Goal: Task Accomplishment & Management: Complete application form

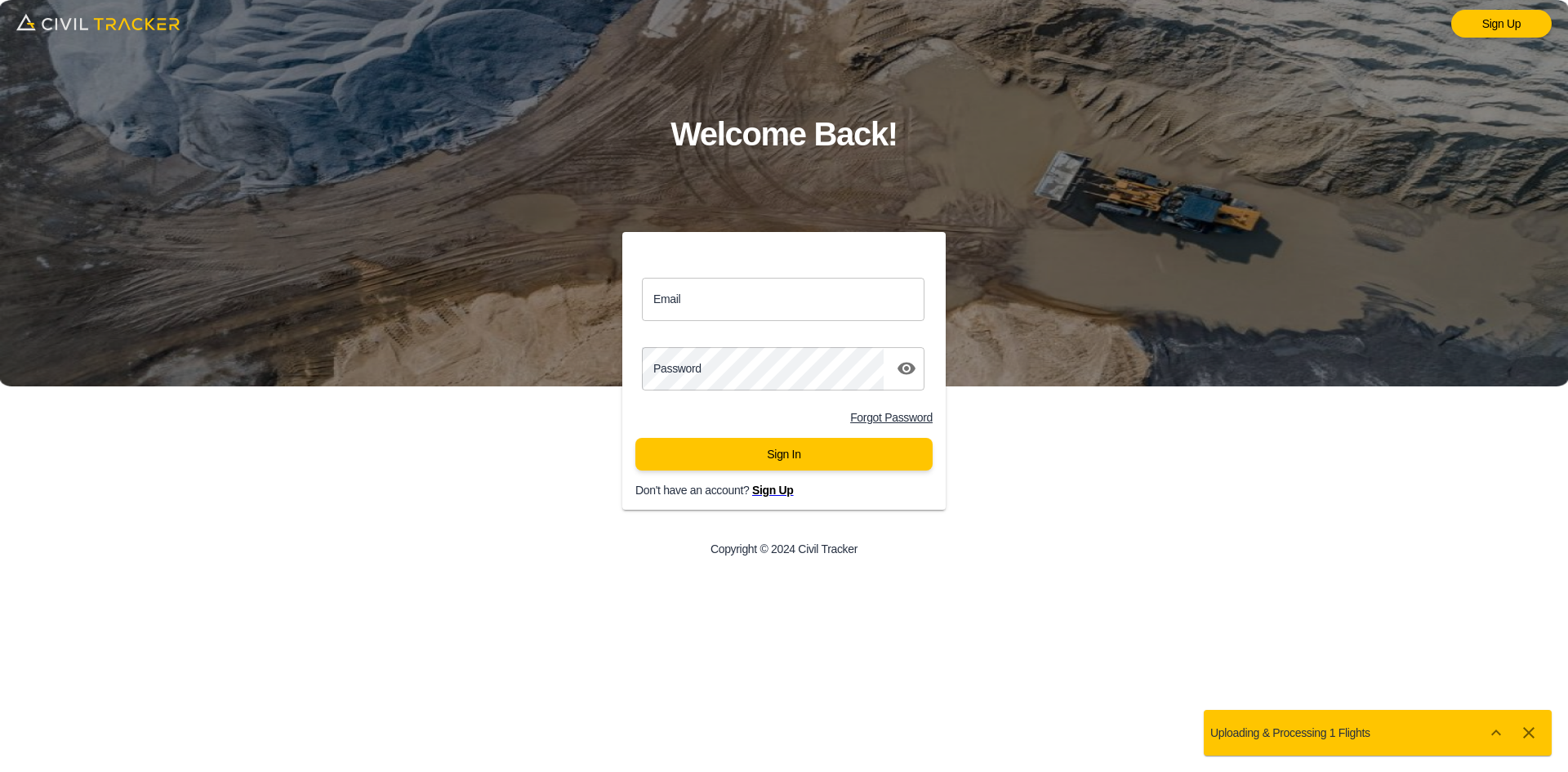
click at [797, 303] on input "Email" at bounding box center [783, 300] width 282 height 44
paste input "[PERSON_NAME][EMAIL_ADDRESS][PERSON_NAME][PERSON_NAME][DOMAIN_NAME]"
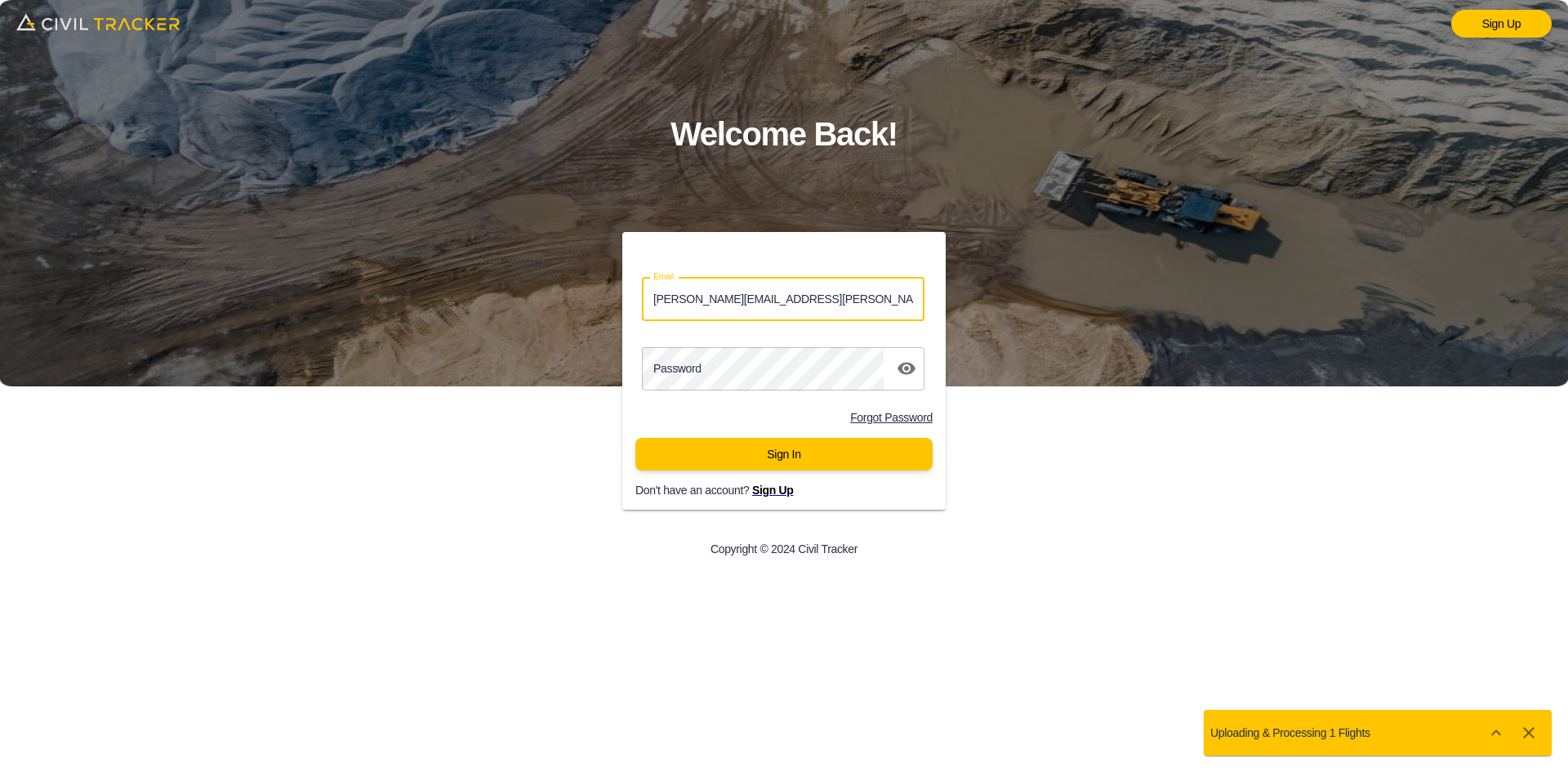
type input "[PERSON_NAME][EMAIL_ADDRESS][PERSON_NAME][PERSON_NAME][DOMAIN_NAME]"
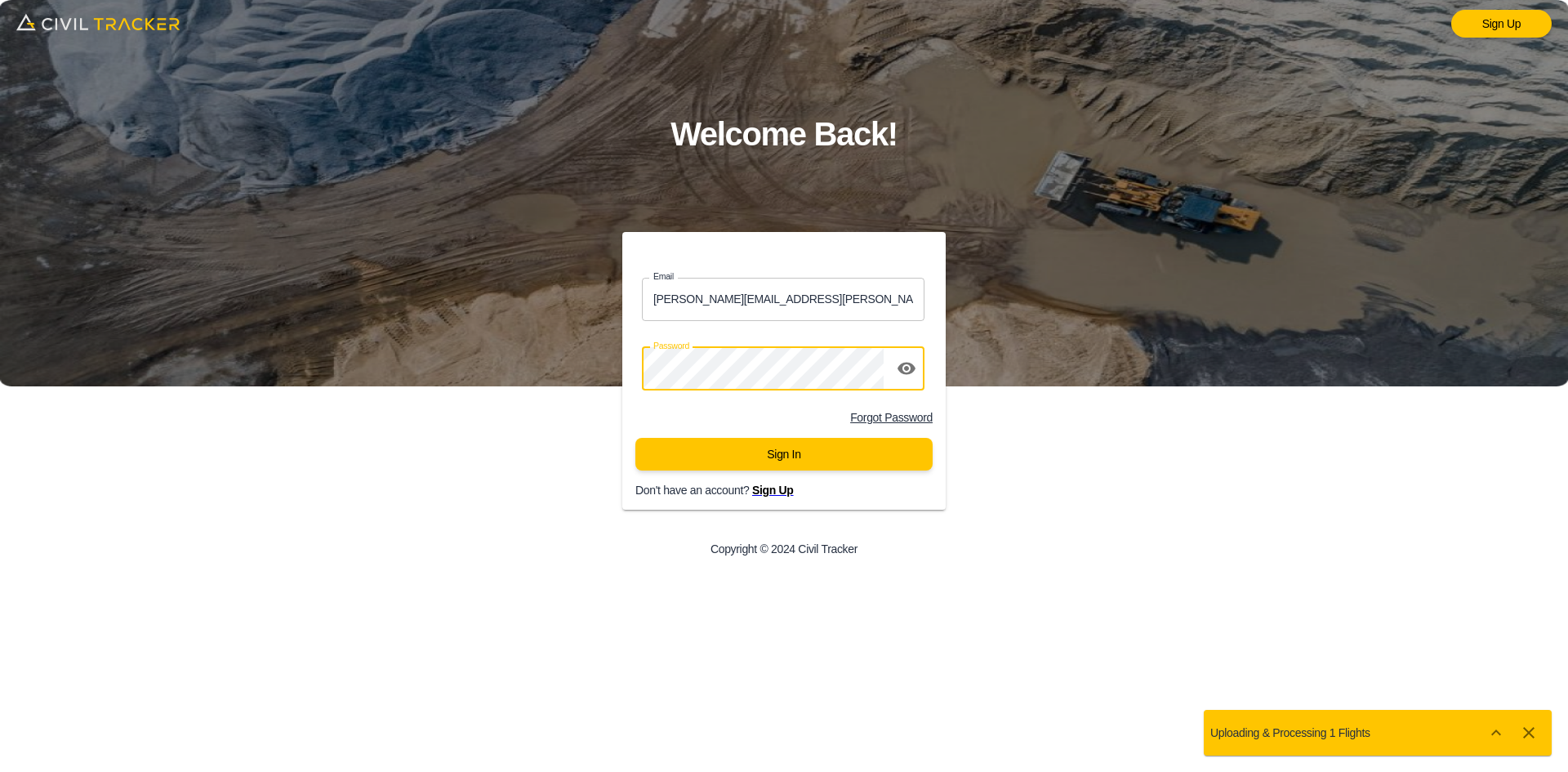
click at [776, 466] on button "Sign In" at bounding box center [784, 454] width 297 height 33
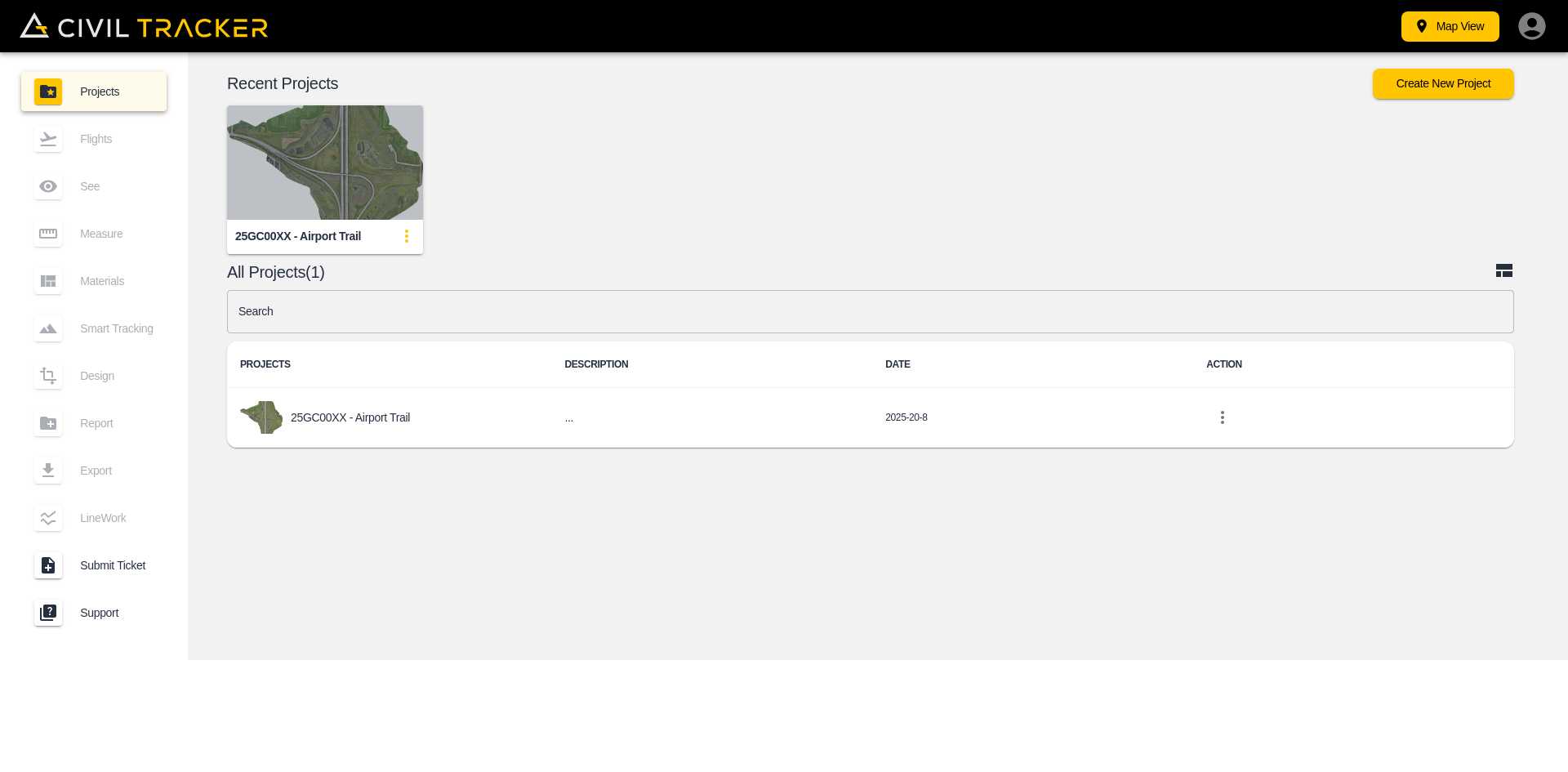
click at [309, 160] on img "button" at bounding box center [325, 162] width 196 height 115
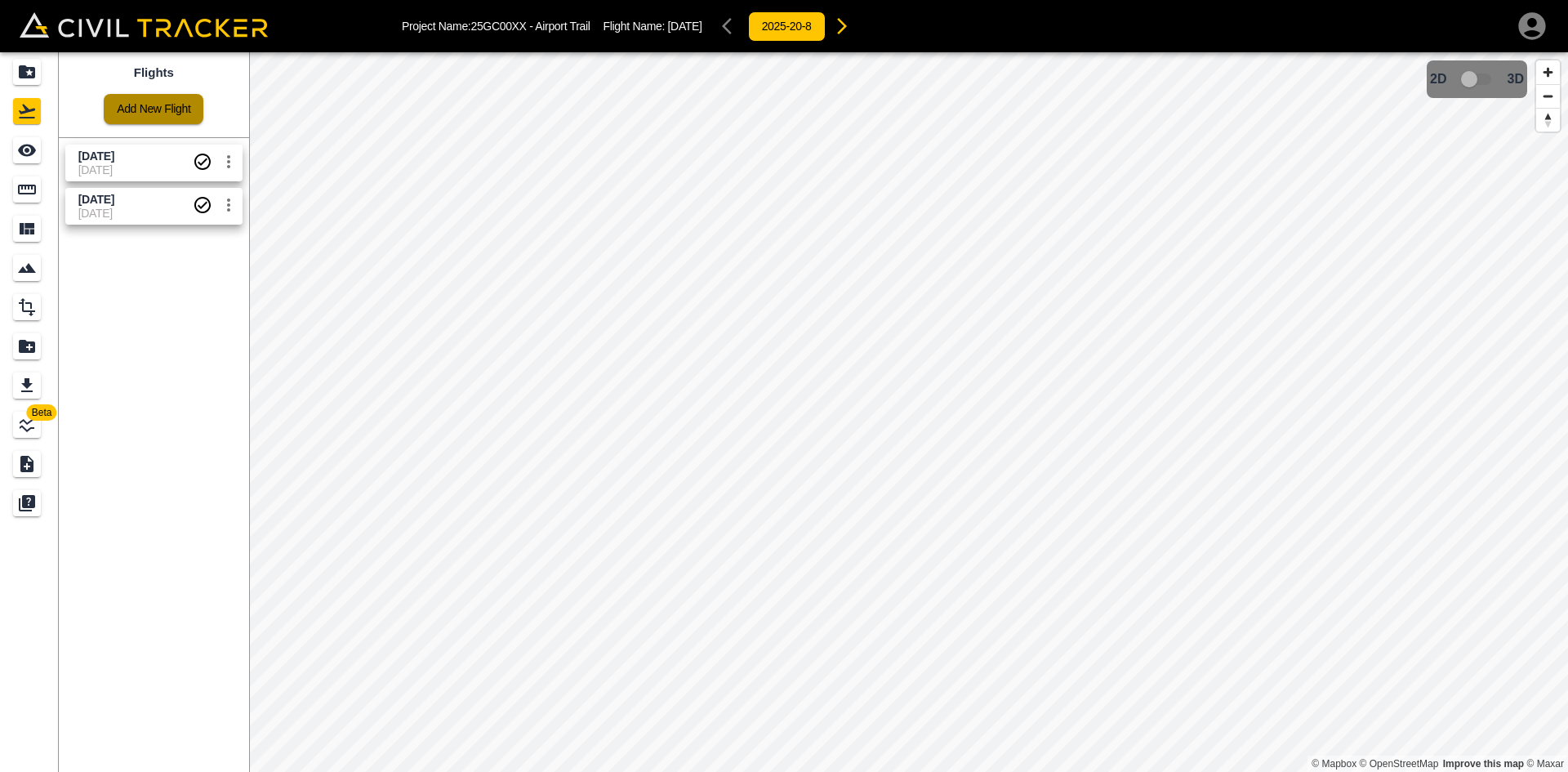
click at [132, 116] on link "Add New Flight" at bounding box center [153, 109] width 100 height 30
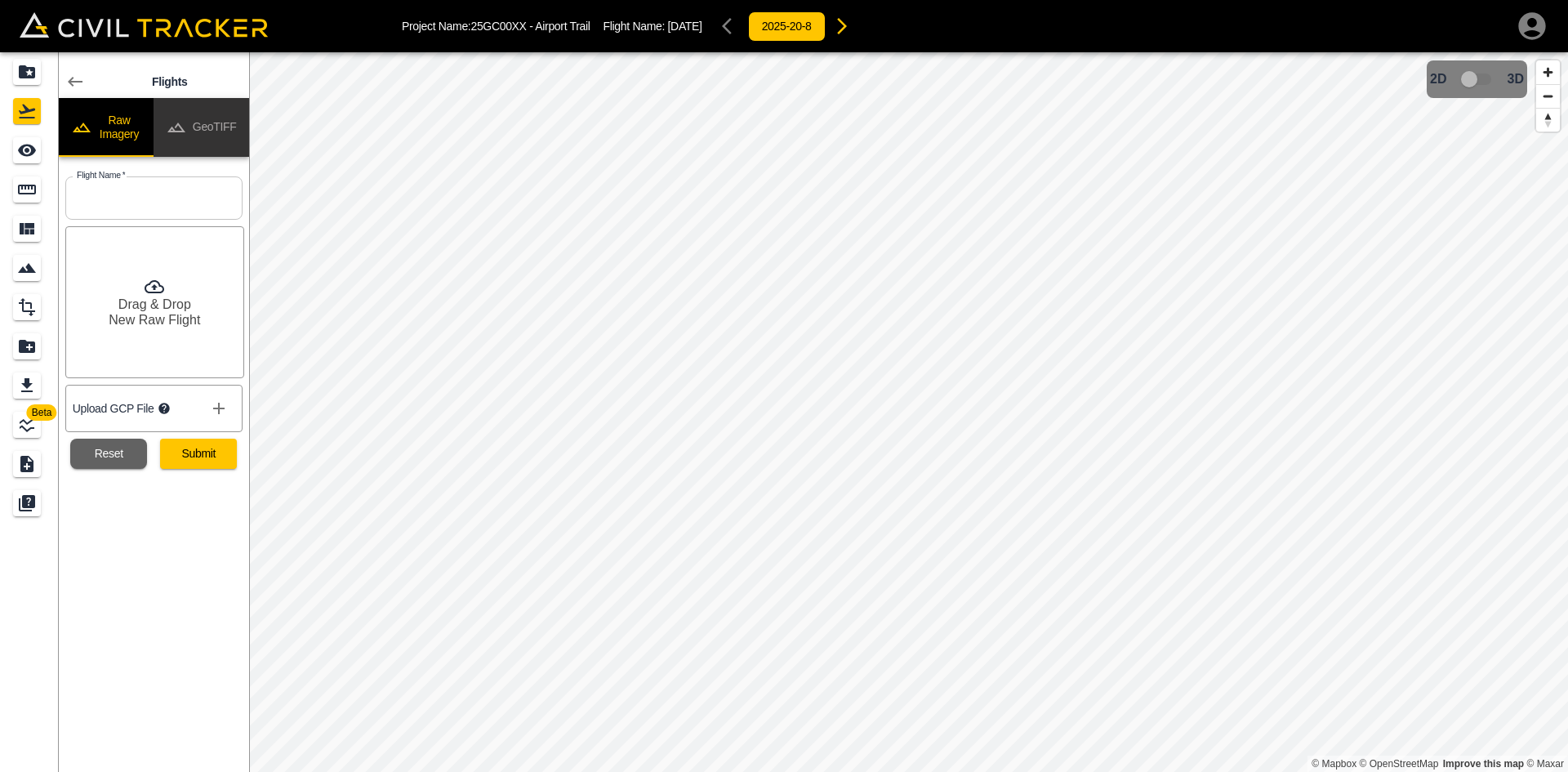
click at [215, 126] on button "GeoTIFF" at bounding box center [201, 127] width 95 height 59
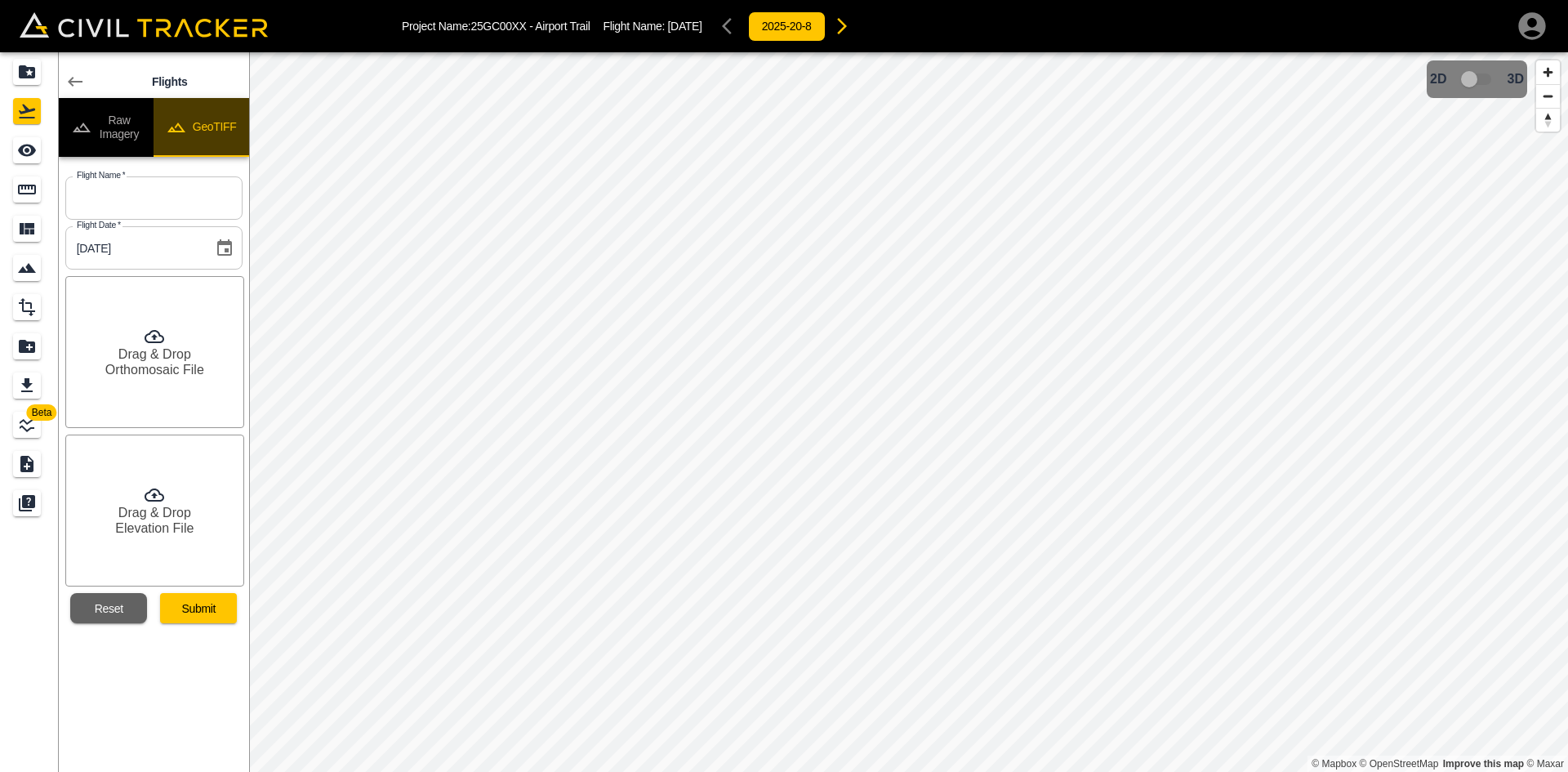
click at [220, 124] on button "GeoTIFF" at bounding box center [201, 127] width 95 height 59
click at [166, 206] on input "text" at bounding box center [154, 198] width 177 height 44
type input "Aug 20 2025"
click at [144, 363] on h6 "Orthomosaic File" at bounding box center [155, 369] width 99 height 16
click at [157, 527] on h6 "Elevation File" at bounding box center [155, 528] width 79 height 16
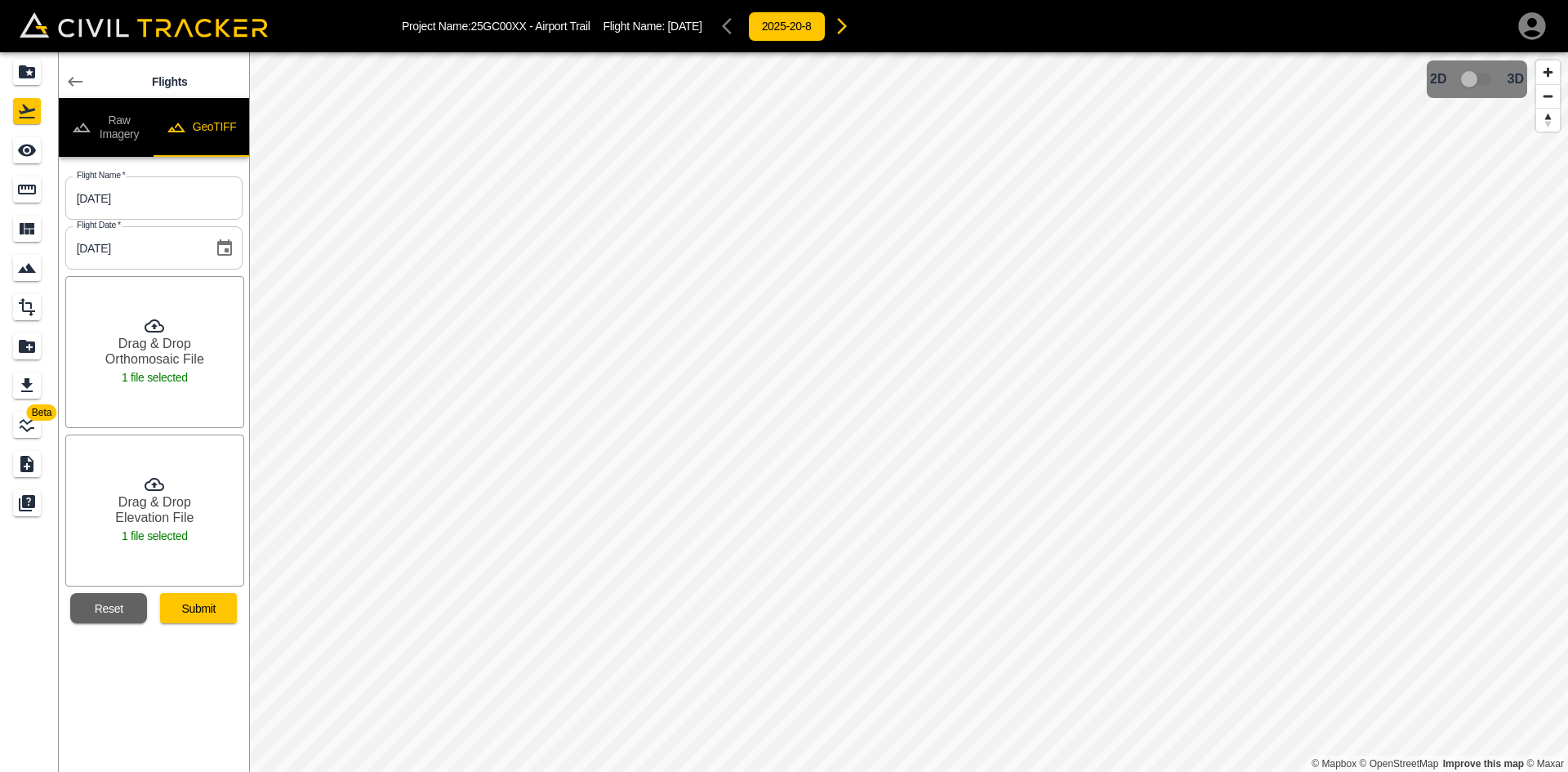
click at [217, 610] on button "Submit" at bounding box center [198, 608] width 77 height 30
